Goal: Navigation & Orientation: Find specific page/section

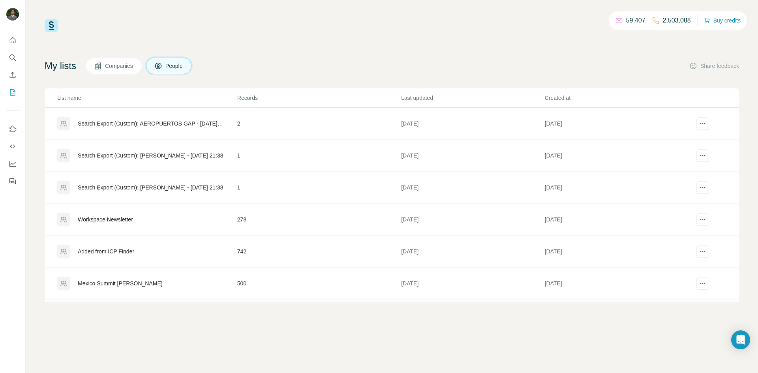
click at [149, 67] on div "Companies People" at bounding box center [139, 66] width 106 height 17
click at [134, 67] on span "Companies" at bounding box center [119, 66] width 29 height 8
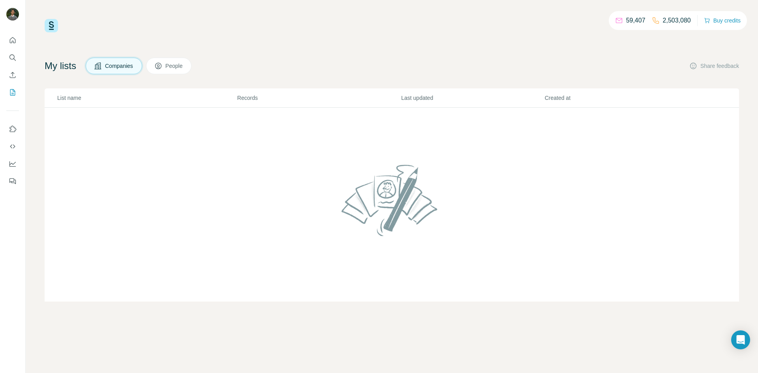
click at [177, 65] on span "People" at bounding box center [174, 66] width 18 height 8
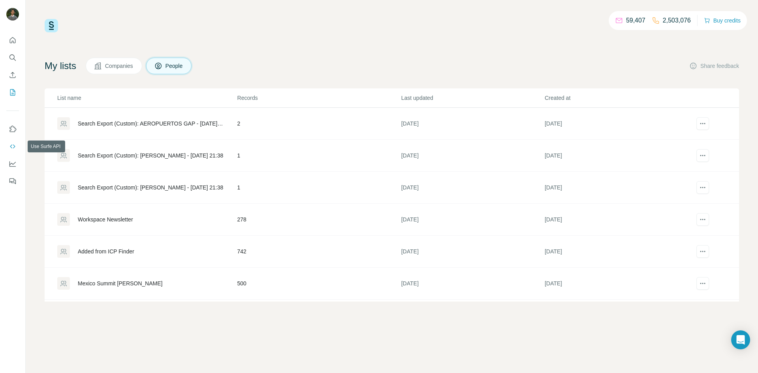
click at [14, 148] on icon "Use Surfe API" at bounding box center [13, 146] width 8 height 8
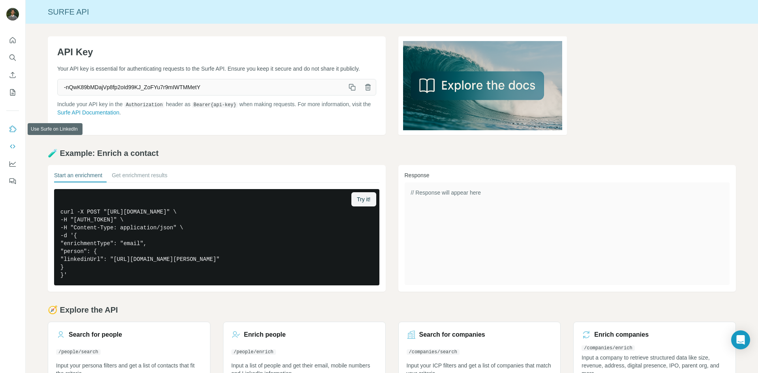
click at [15, 128] on icon "Use Surfe on LinkedIn" at bounding box center [13, 128] width 7 height 6
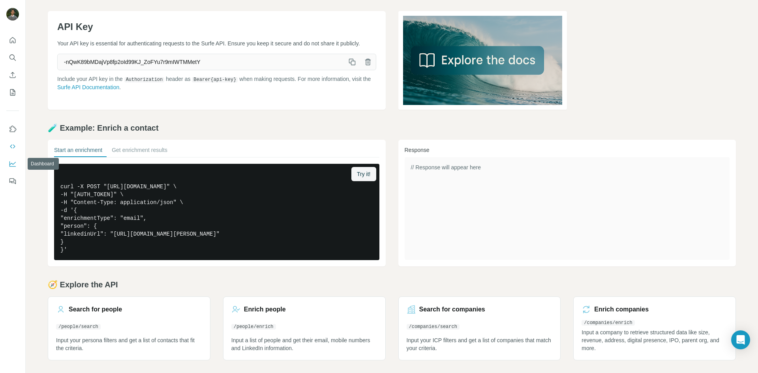
click at [10, 164] on icon "Dashboard" at bounding box center [12, 163] width 6 height 3
click at [13, 55] on icon "Search" at bounding box center [11, 56] width 5 height 5
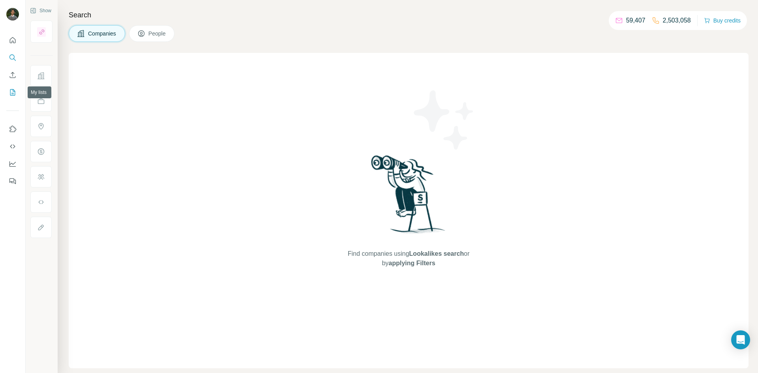
click at [11, 95] on icon "My lists" at bounding box center [12, 92] width 5 height 6
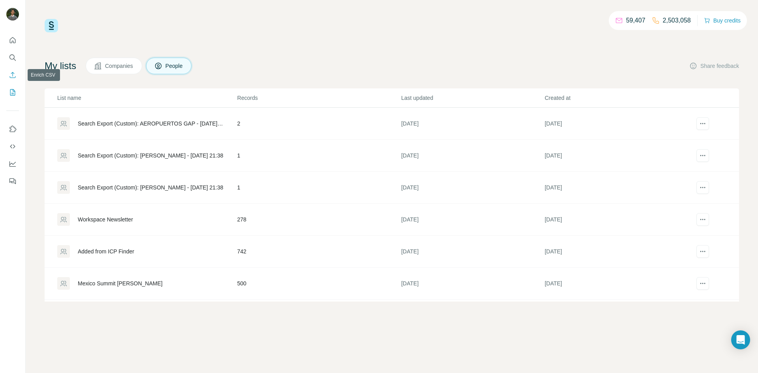
click at [12, 76] on icon "Enrich CSV" at bounding box center [13, 75] width 8 height 8
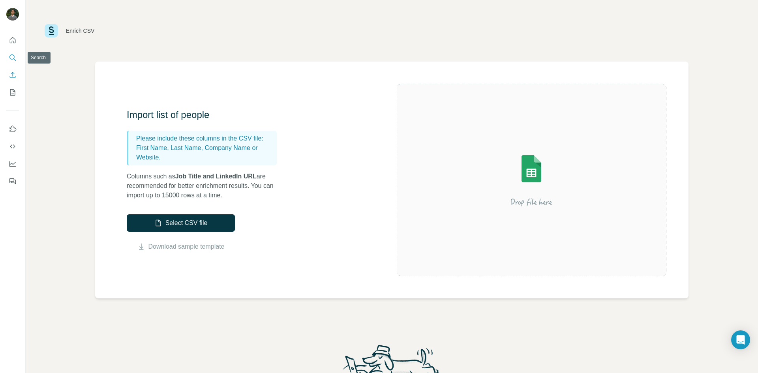
click at [11, 60] on icon "Search" at bounding box center [13, 58] width 8 height 8
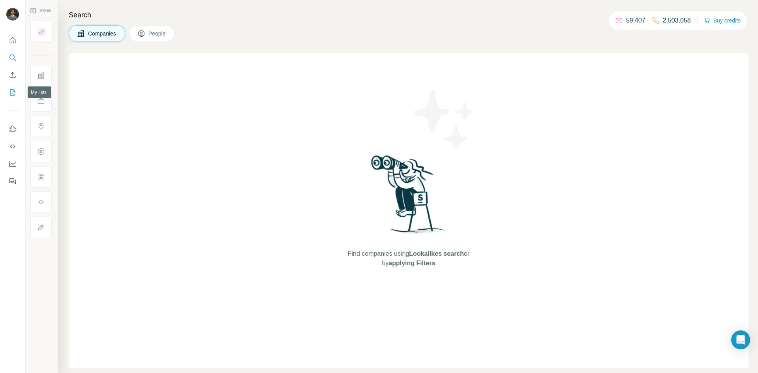
click at [13, 96] on icon "My lists" at bounding box center [13, 92] width 8 height 8
